Goal: Task Accomplishment & Management: Manage account settings

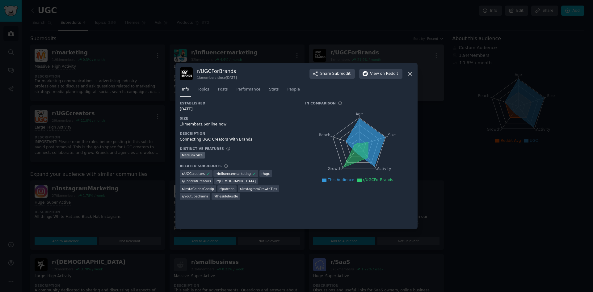
drag, startPoint x: 408, startPoint y: 74, endPoint x: 402, endPoint y: 71, distance: 6.9
click at [407, 73] on icon at bounding box center [410, 73] width 6 height 6
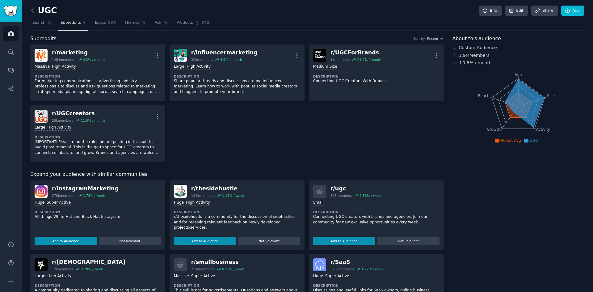
click at [64, 24] on span "Subreddits" at bounding box center [71, 23] width 20 height 6
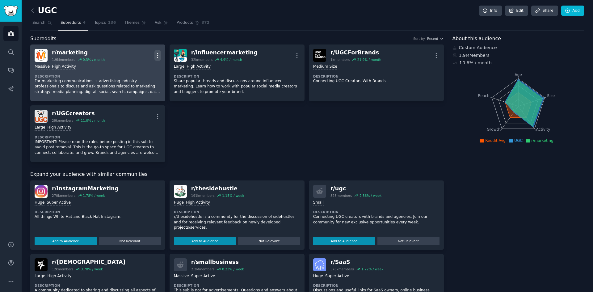
click at [155, 54] on icon "button" at bounding box center [157, 55] width 6 height 6
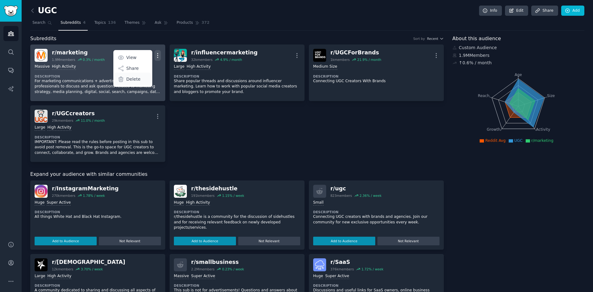
click at [140, 80] on div "Delete" at bounding box center [132, 79] width 37 height 13
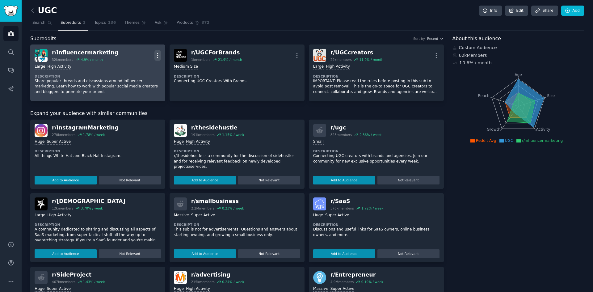
drag, startPoint x: 155, startPoint y: 52, endPoint x: 158, endPoint y: 83, distance: 30.7
click at [156, 52] on icon "button" at bounding box center [157, 55] width 6 height 6
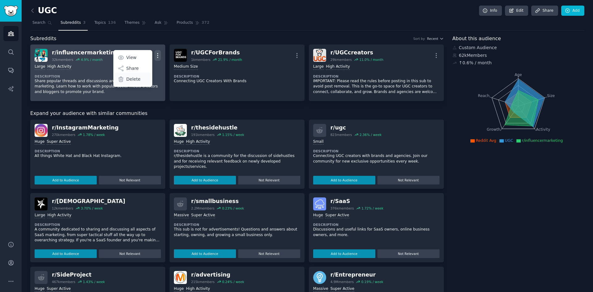
click at [141, 75] on div "Delete" at bounding box center [132, 79] width 37 height 13
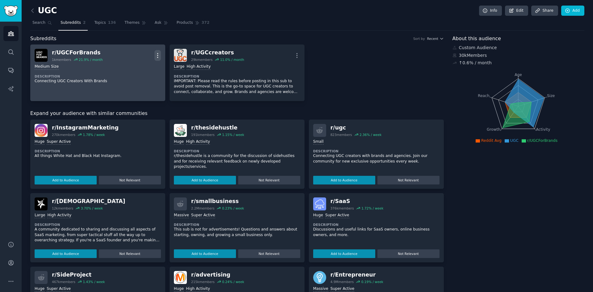
click at [154, 55] on icon "button" at bounding box center [157, 55] width 6 height 6
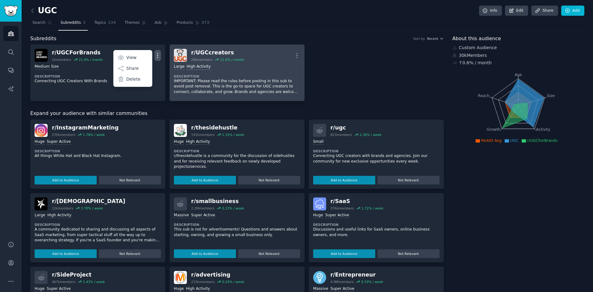
drag, startPoint x: 144, startPoint y: 80, endPoint x: 189, endPoint y: 67, distance: 46.9
click at [144, 80] on div "Delete" at bounding box center [132, 79] width 37 height 13
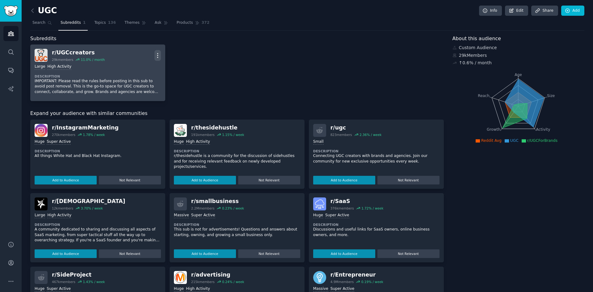
click at [155, 54] on icon "button" at bounding box center [157, 55] width 6 height 6
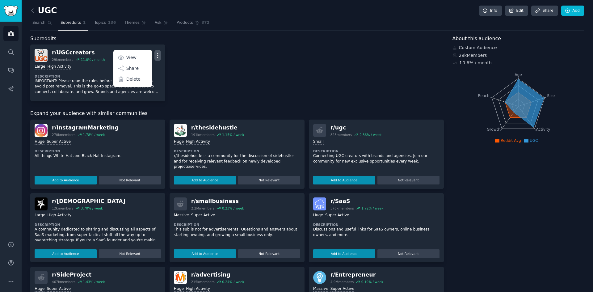
click at [232, 61] on div "r/ UGCcreators 29k members 11.0 % / month More View Share Delete >= 80th percen…" at bounding box center [237, 72] width 414 height 57
click at [570, 12] on link "Add" at bounding box center [572, 11] width 23 height 11
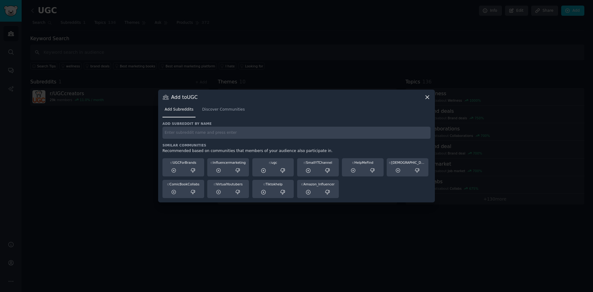
click at [240, 138] on input "text" at bounding box center [297, 133] width 268 height 12
type input "ausSkincare"
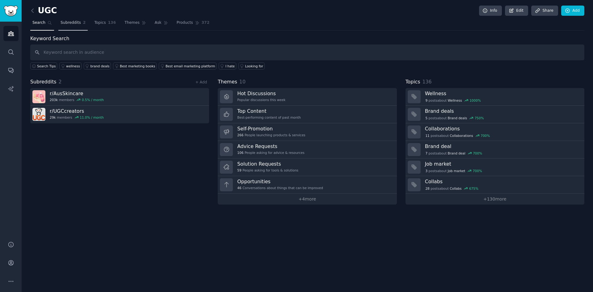
click at [80, 26] on link "Subreddits 2" at bounding box center [72, 24] width 29 height 13
